Goal: Information Seeking & Learning: Learn about a topic

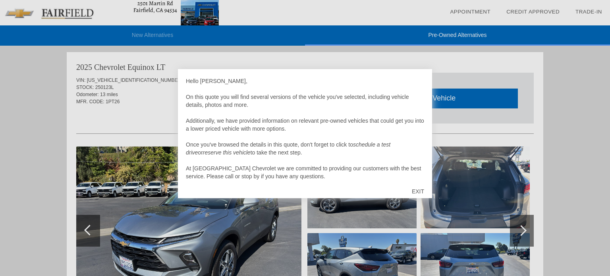
click at [417, 189] on div "EXIT" at bounding box center [418, 192] width 28 height 24
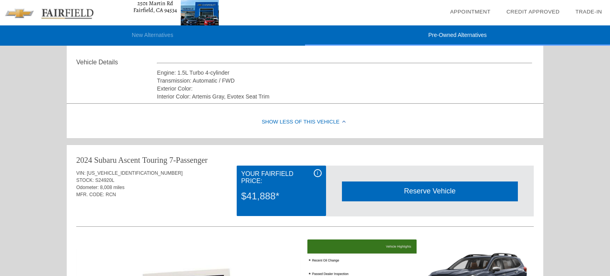
scroll to position [276, 0]
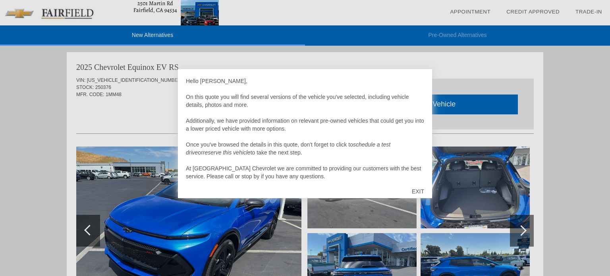
click at [418, 189] on div "EXIT" at bounding box center [418, 192] width 28 height 24
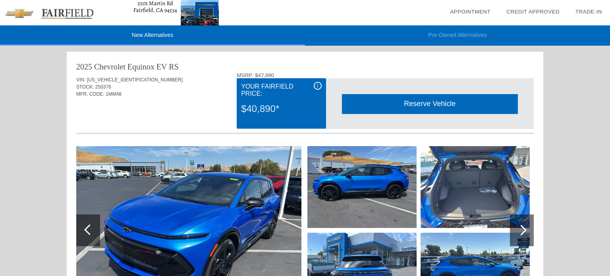
click at [272, 102] on div "$40,890*" at bounding box center [281, 108] width 80 height 21
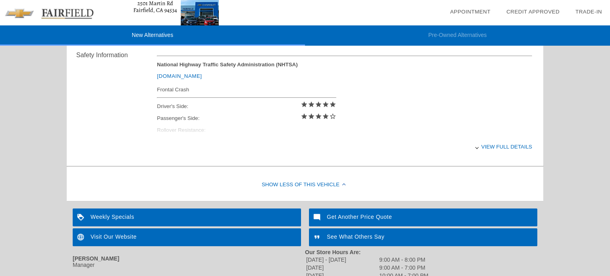
scroll to position [331, 0]
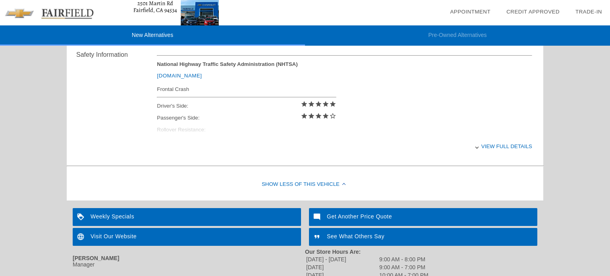
click at [498, 145] on div "View full details" at bounding box center [344, 146] width 375 height 19
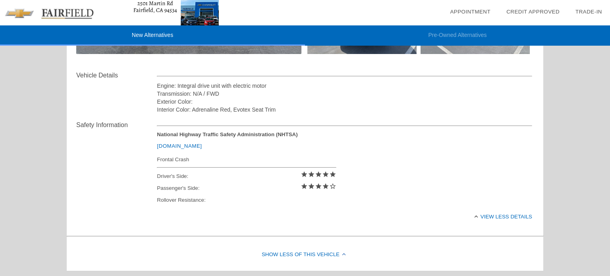
scroll to position [0, 0]
